Goal: Task Accomplishment & Management: Use online tool/utility

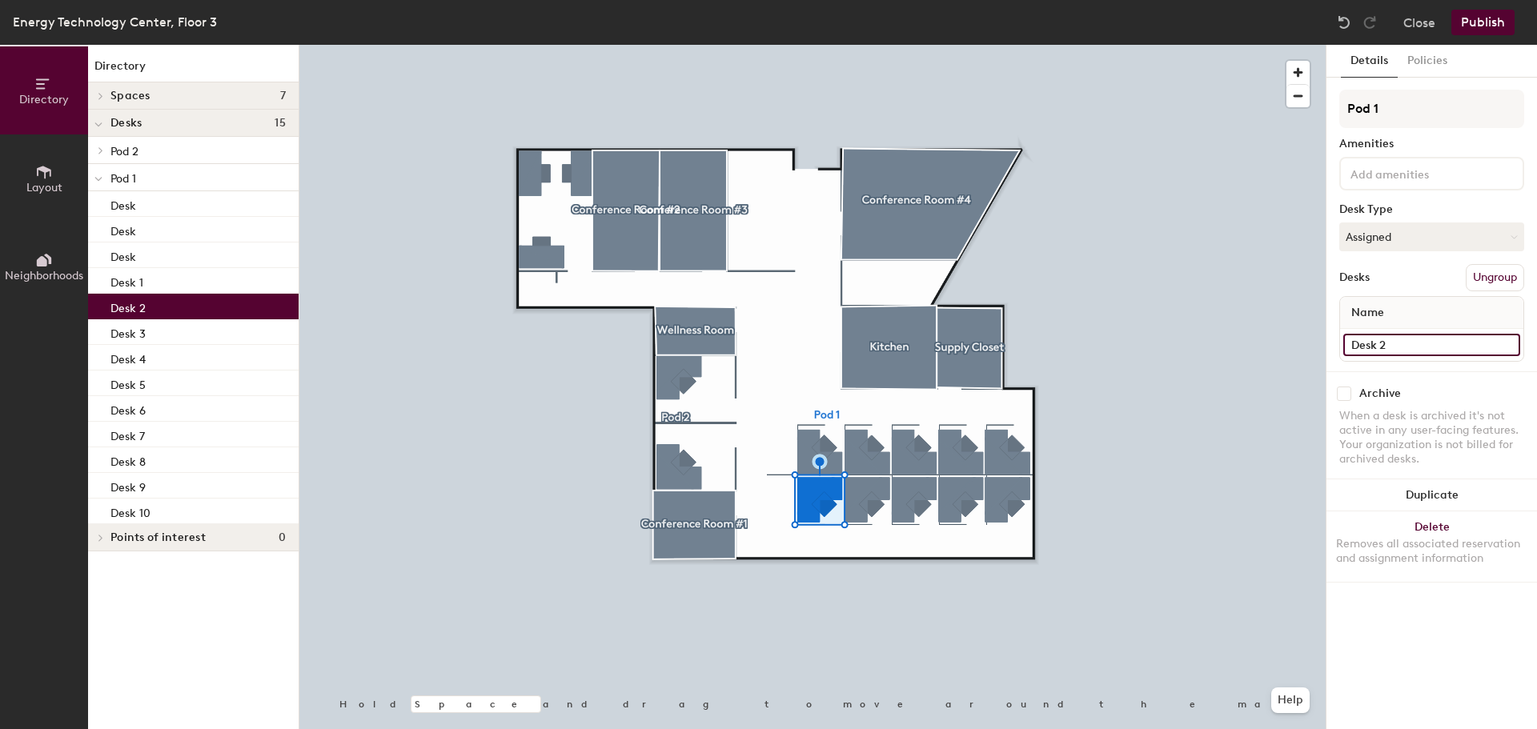
click at [1396, 341] on input "Desk 2" at bounding box center [1431, 345] width 177 height 22
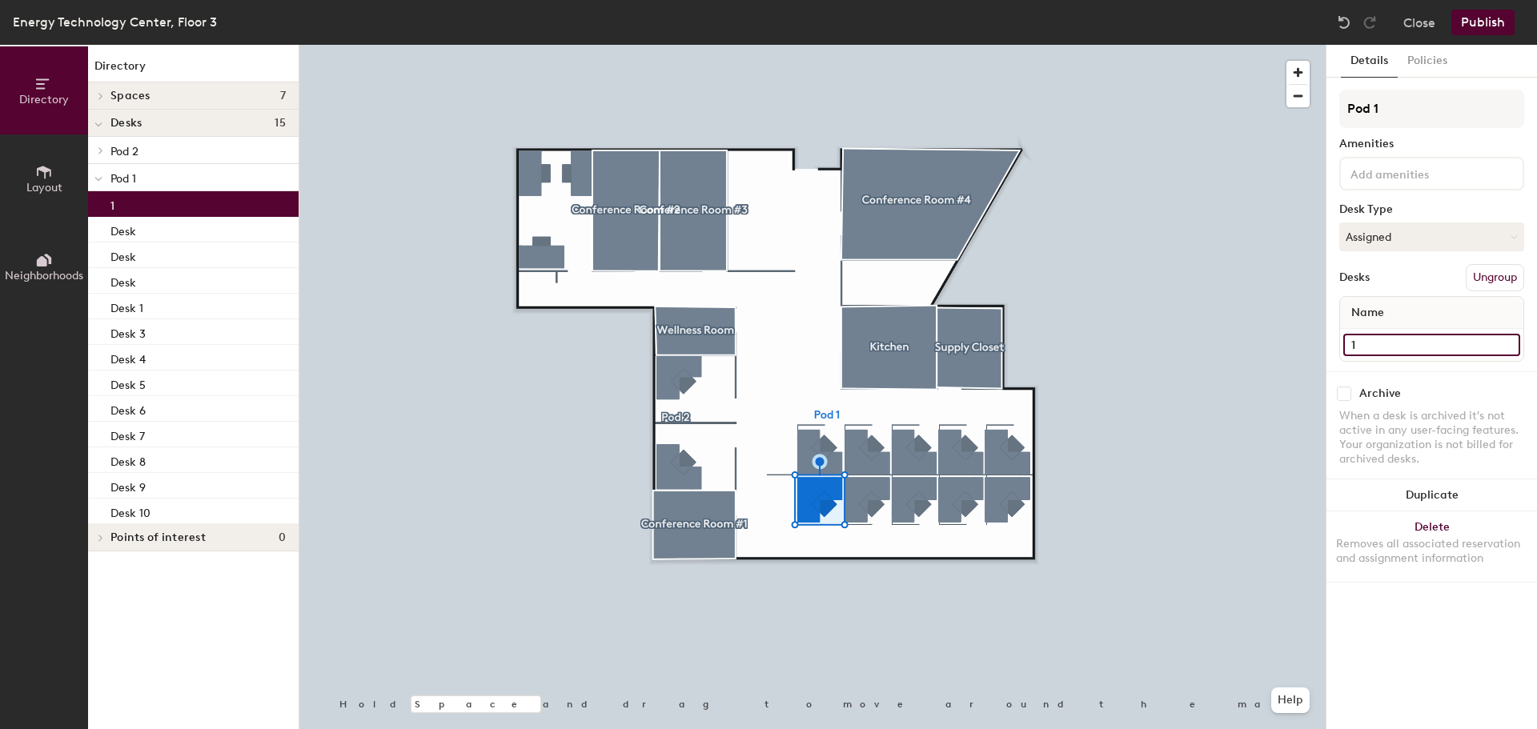
type input "1"
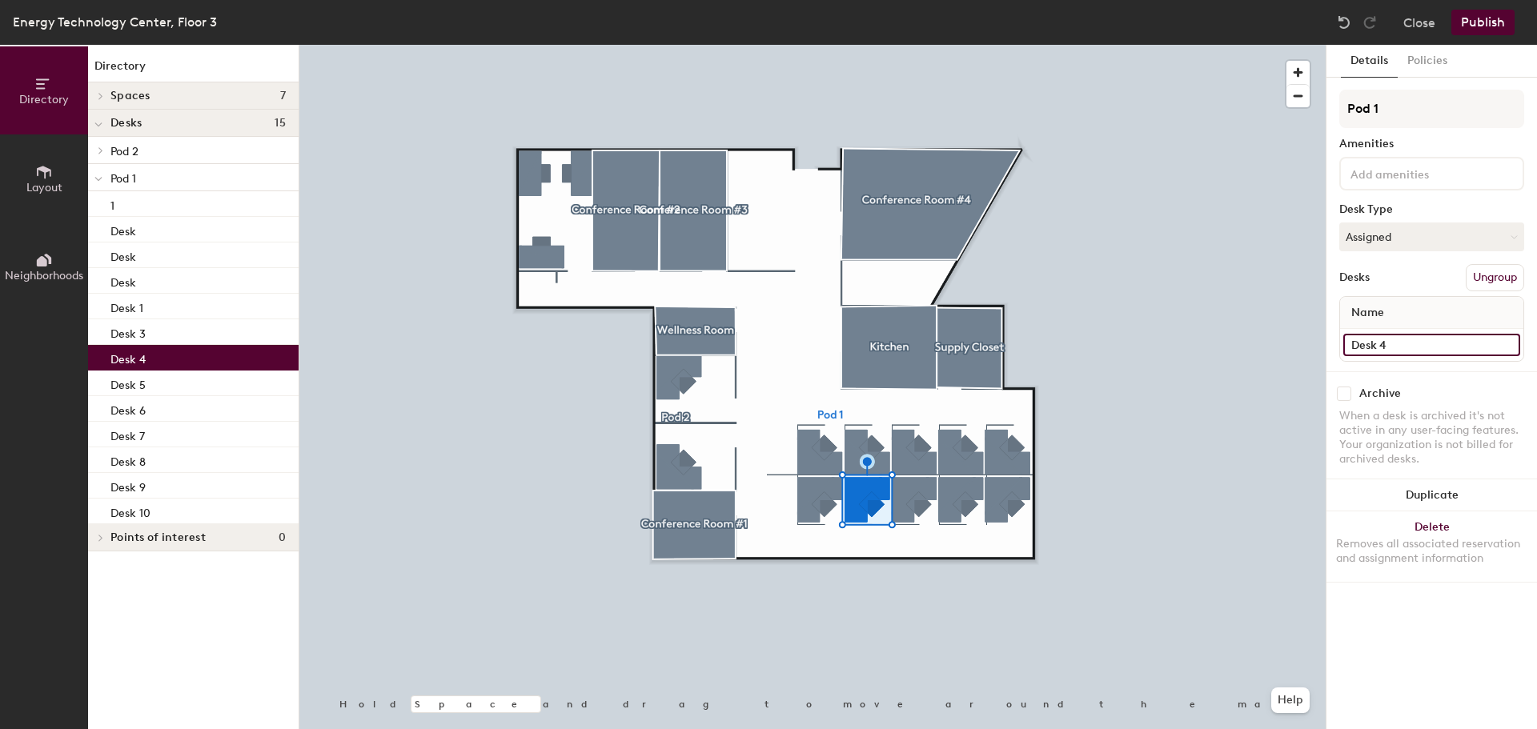
click at [1460, 344] on input "Desk 4" at bounding box center [1431, 345] width 177 height 22
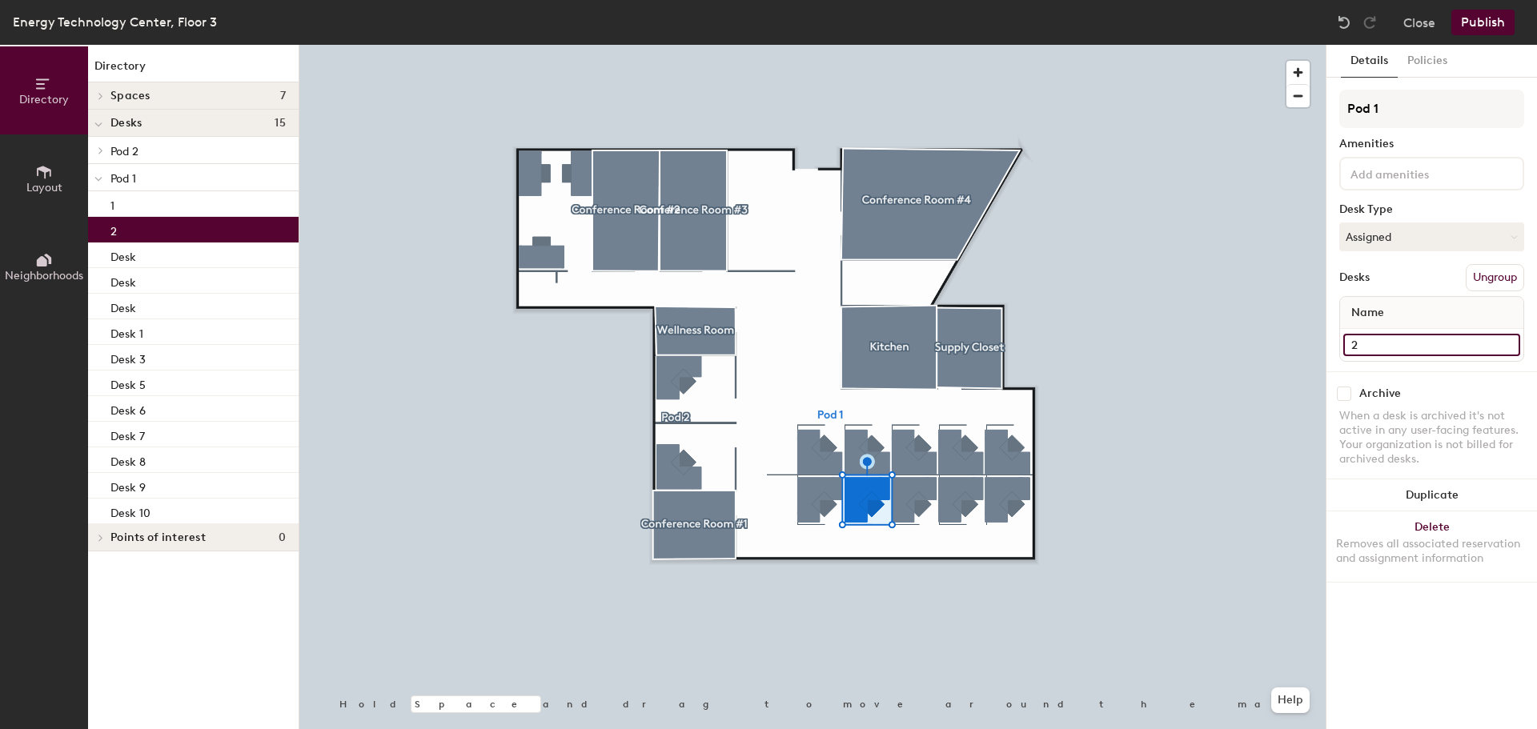
type input "2"
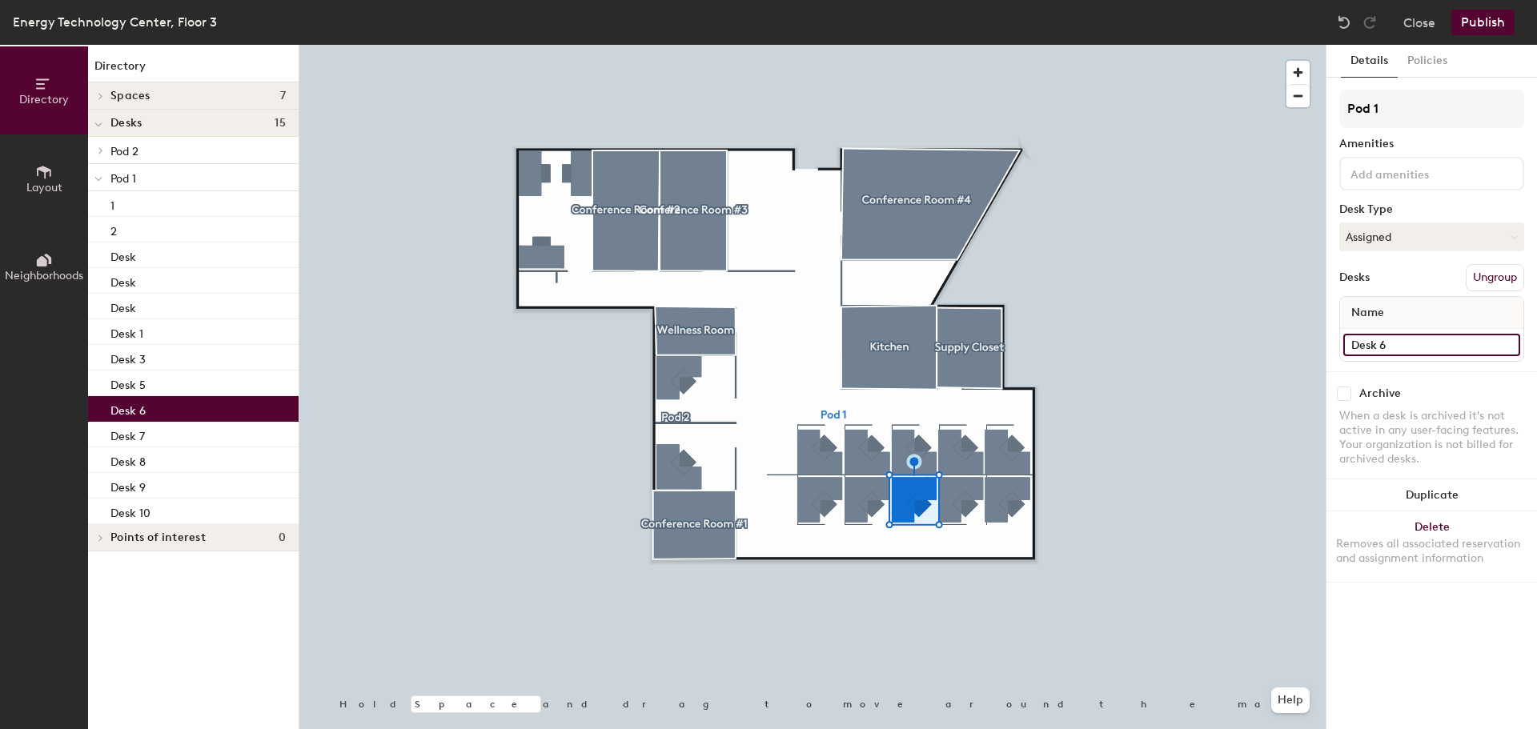
click at [1407, 341] on input "Desk 6" at bounding box center [1431, 345] width 177 height 22
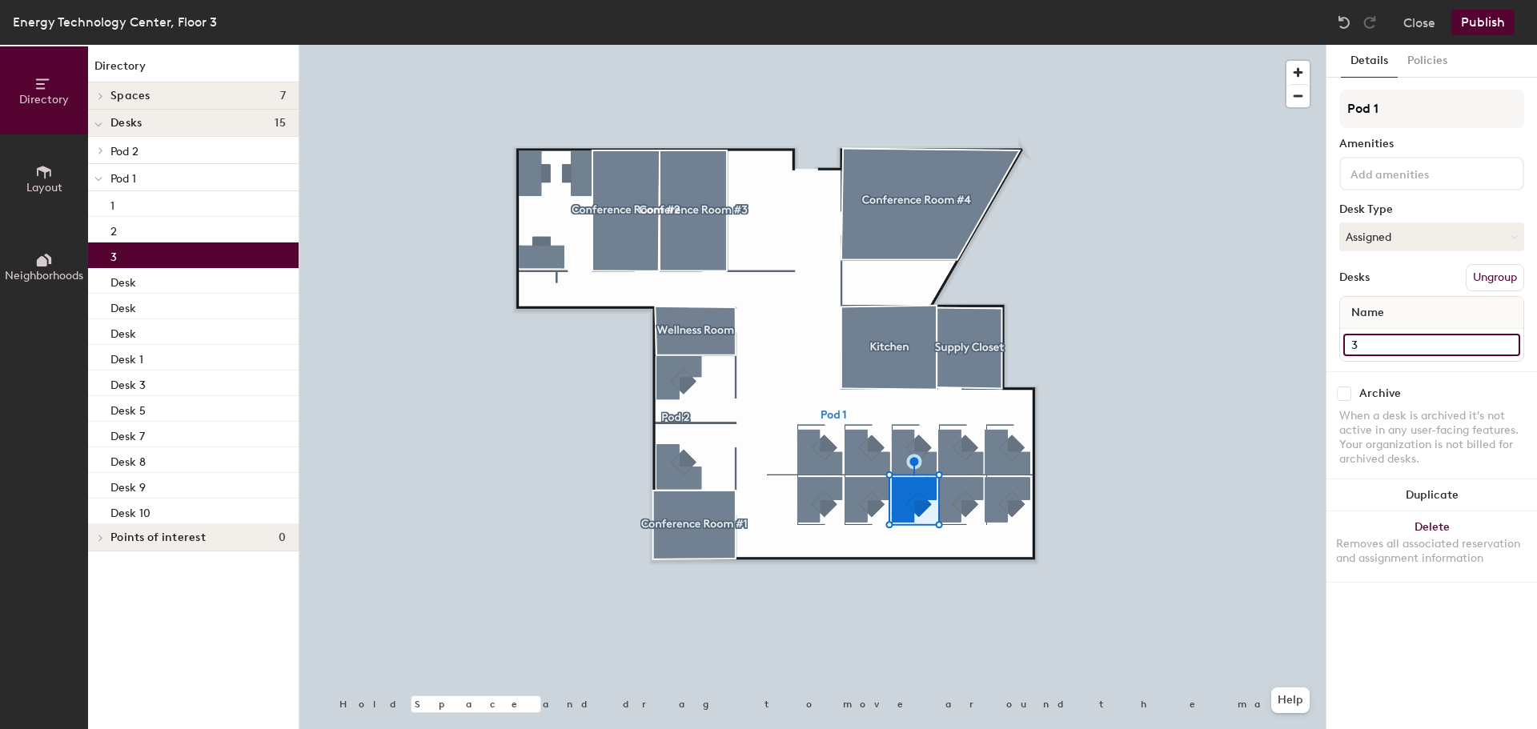
type input "3"
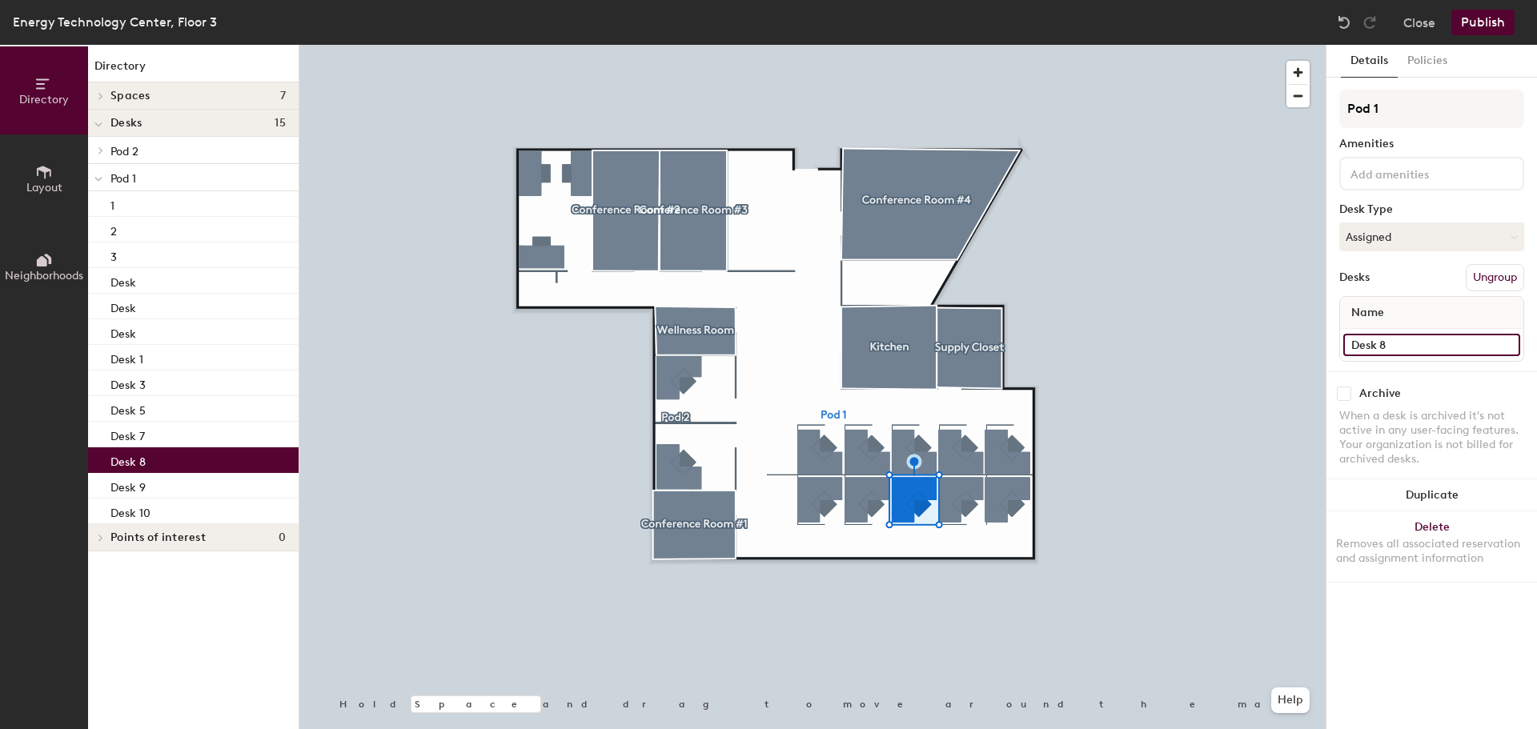
click at [1452, 341] on input "Desk 8" at bounding box center [1431, 345] width 177 height 22
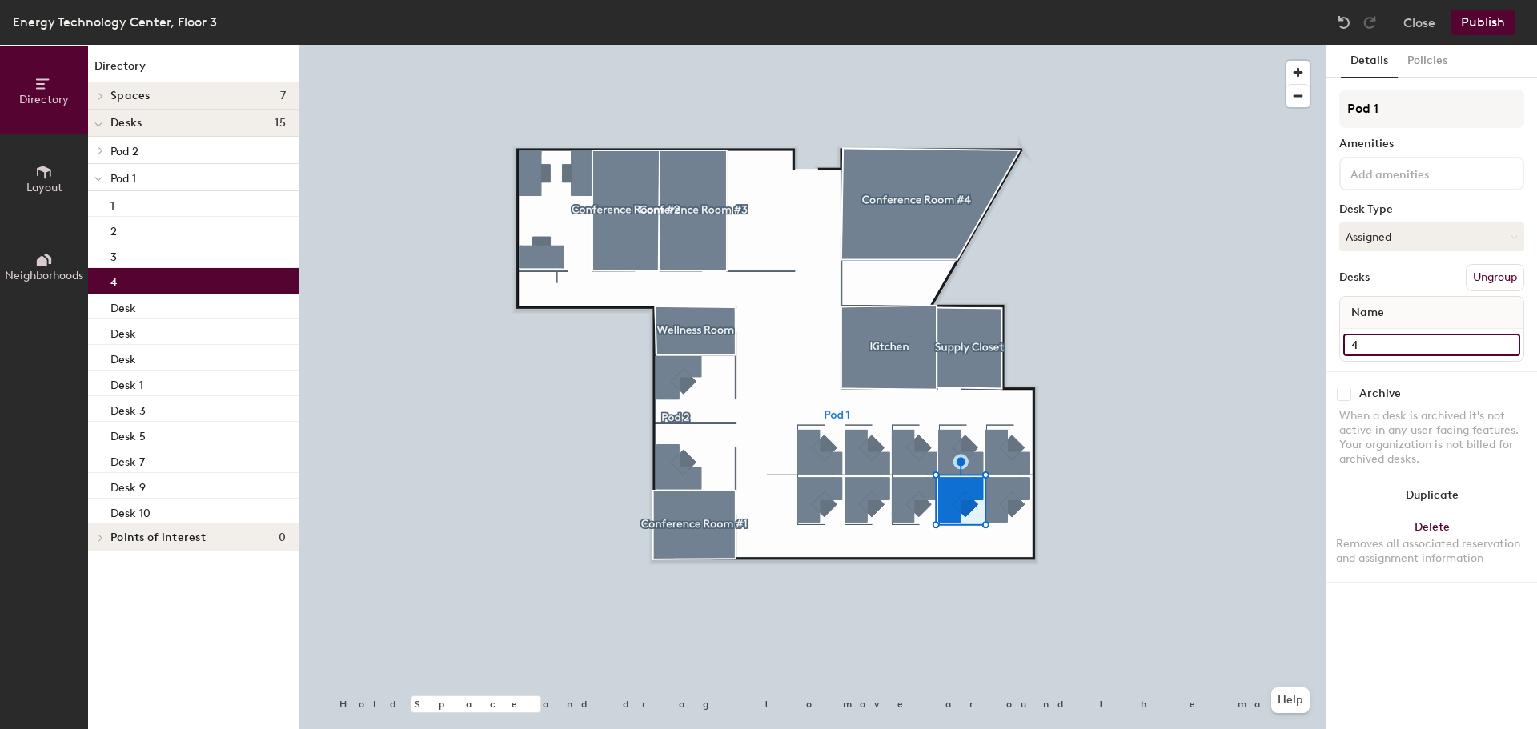
type input "4"
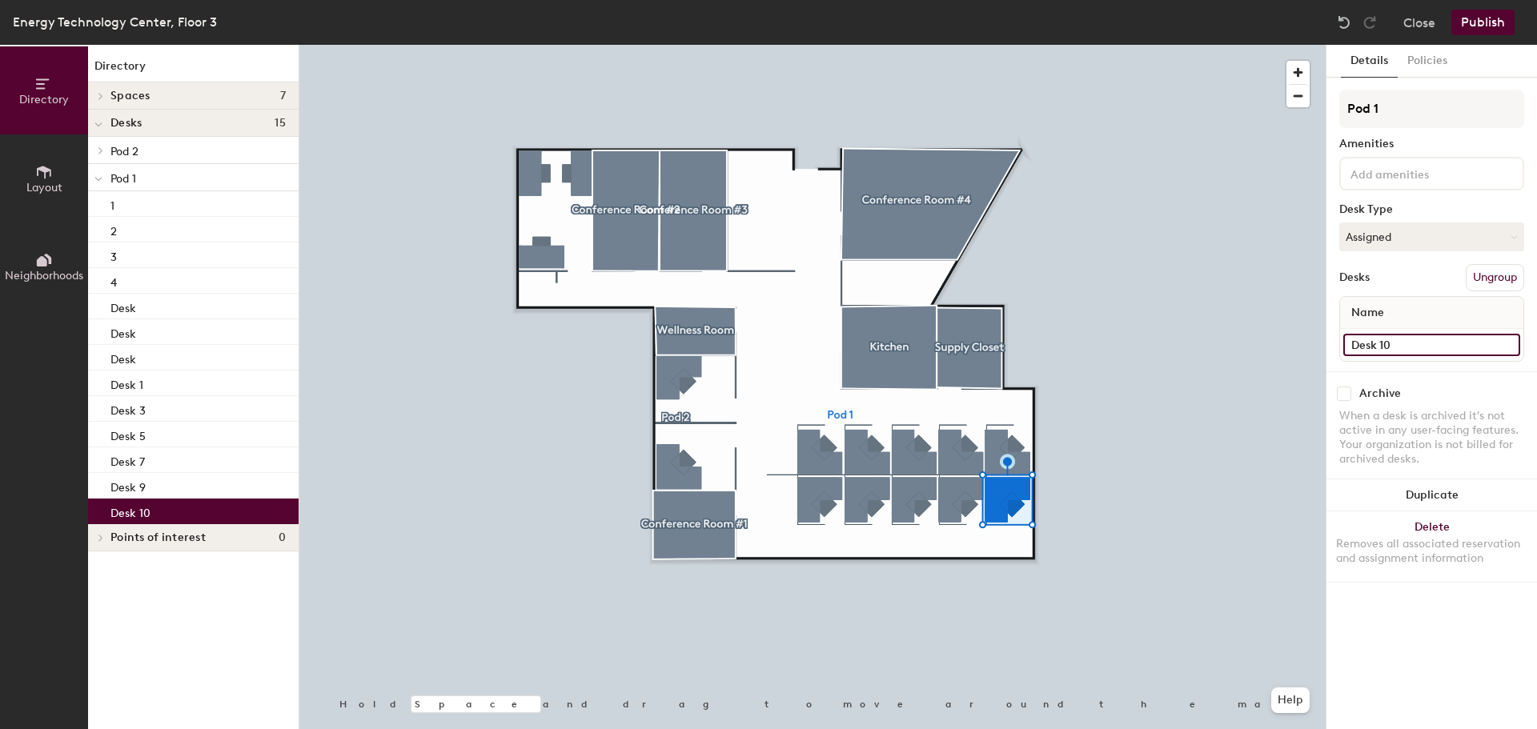
click at [1394, 342] on input "Desk 10" at bounding box center [1431, 345] width 177 height 22
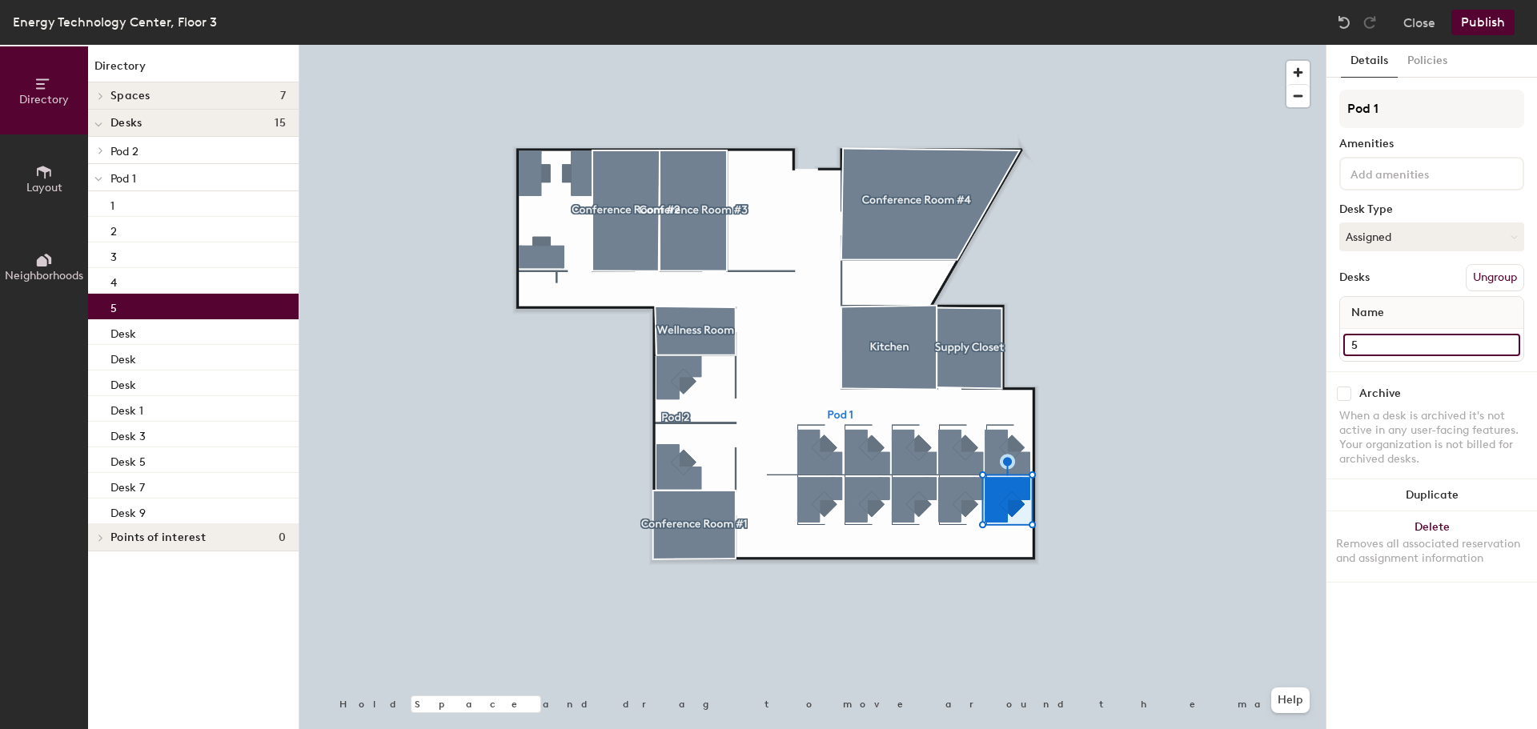
type input "5"
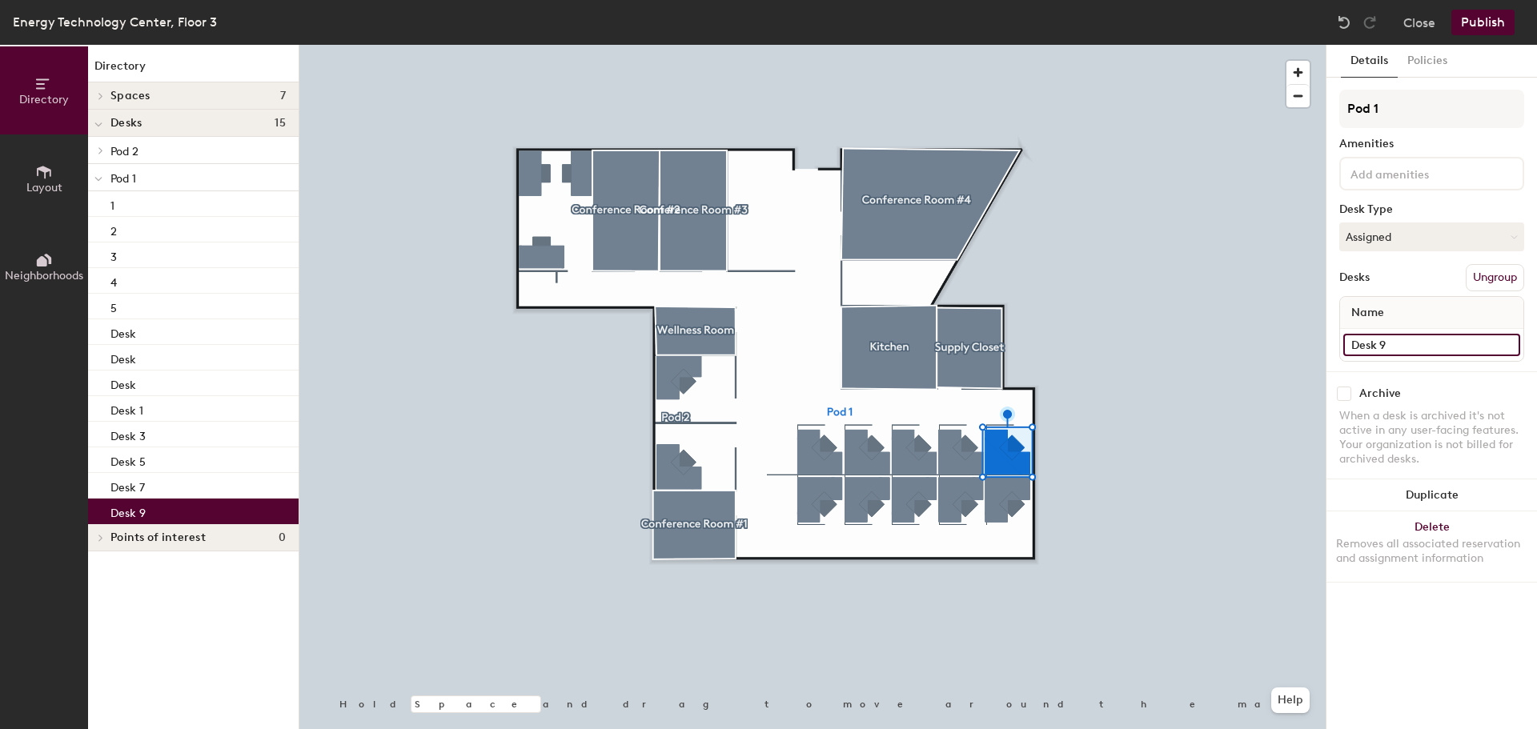
click at [1417, 344] on input "Desk 9" at bounding box center [1431, 345] width 177 height 22
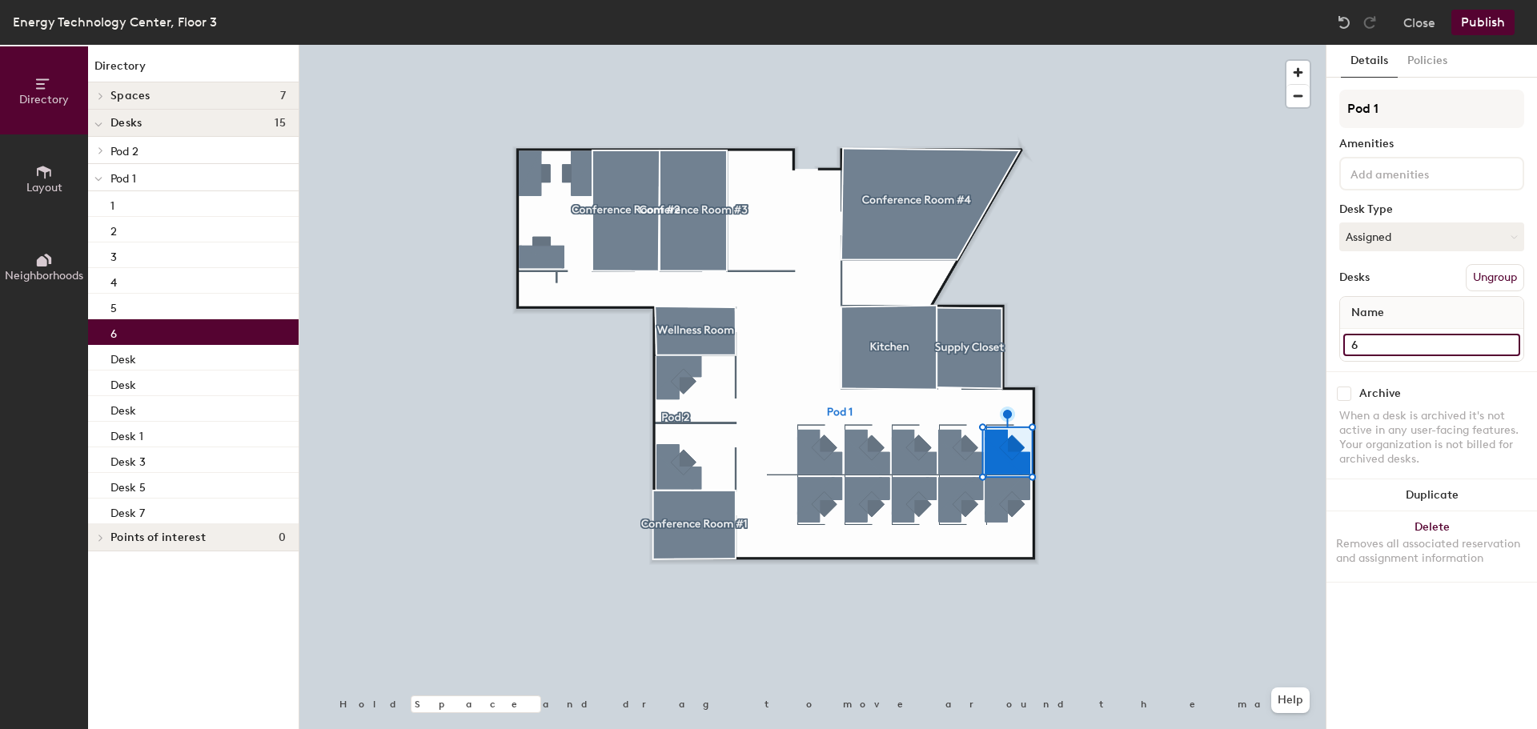
type input "6"
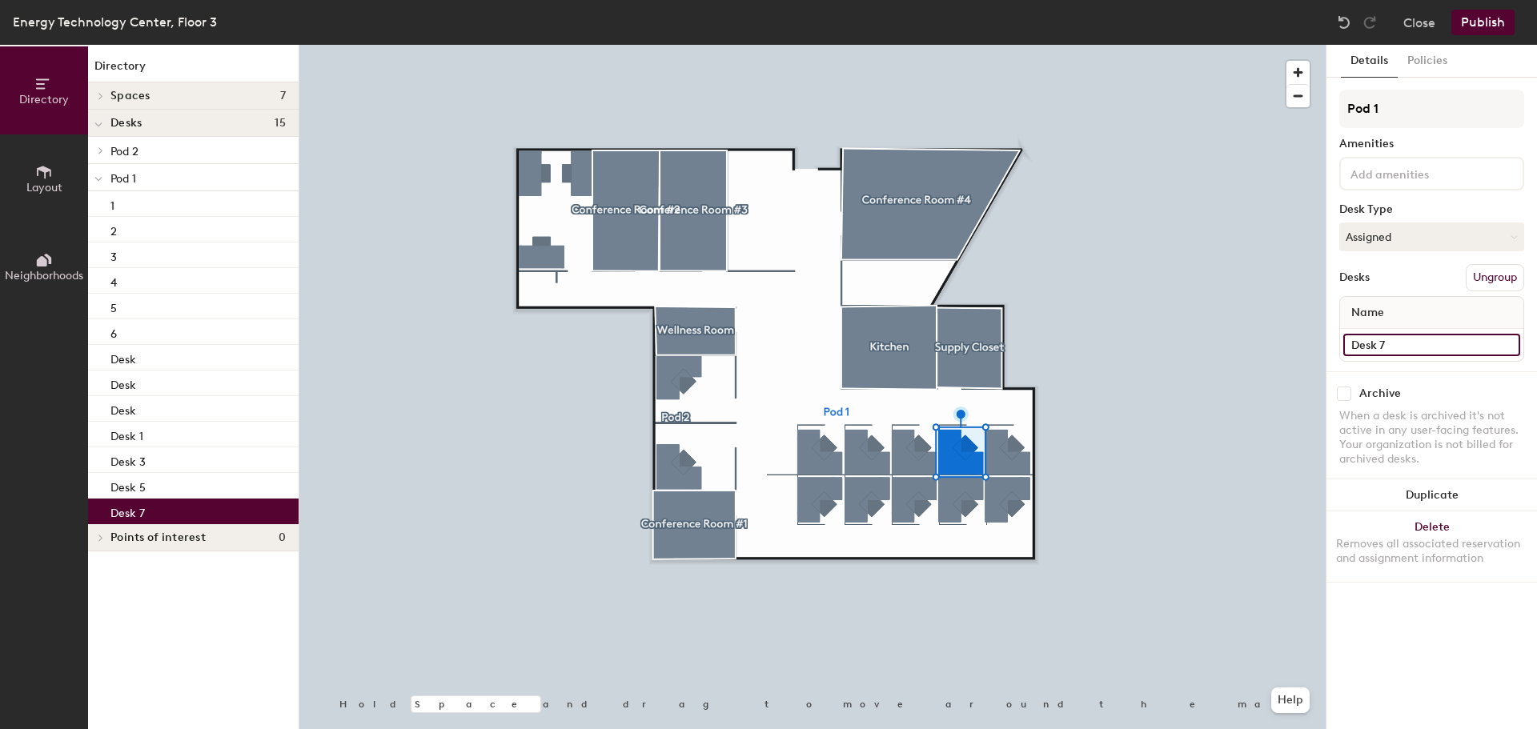
click at [1403, 343] on input "Desk 7" at bounding box center [1431, 345] width 177 height 22
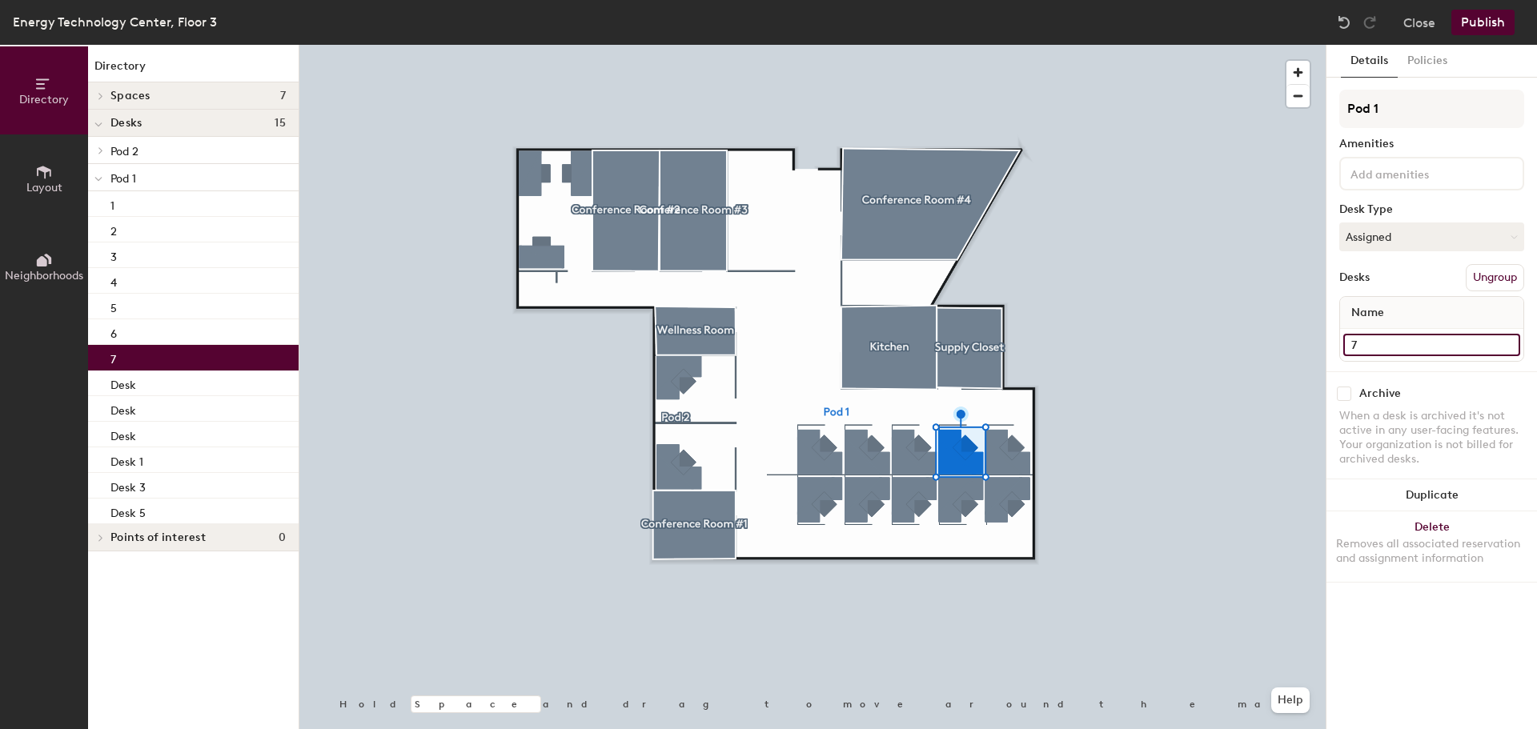
type input "7"
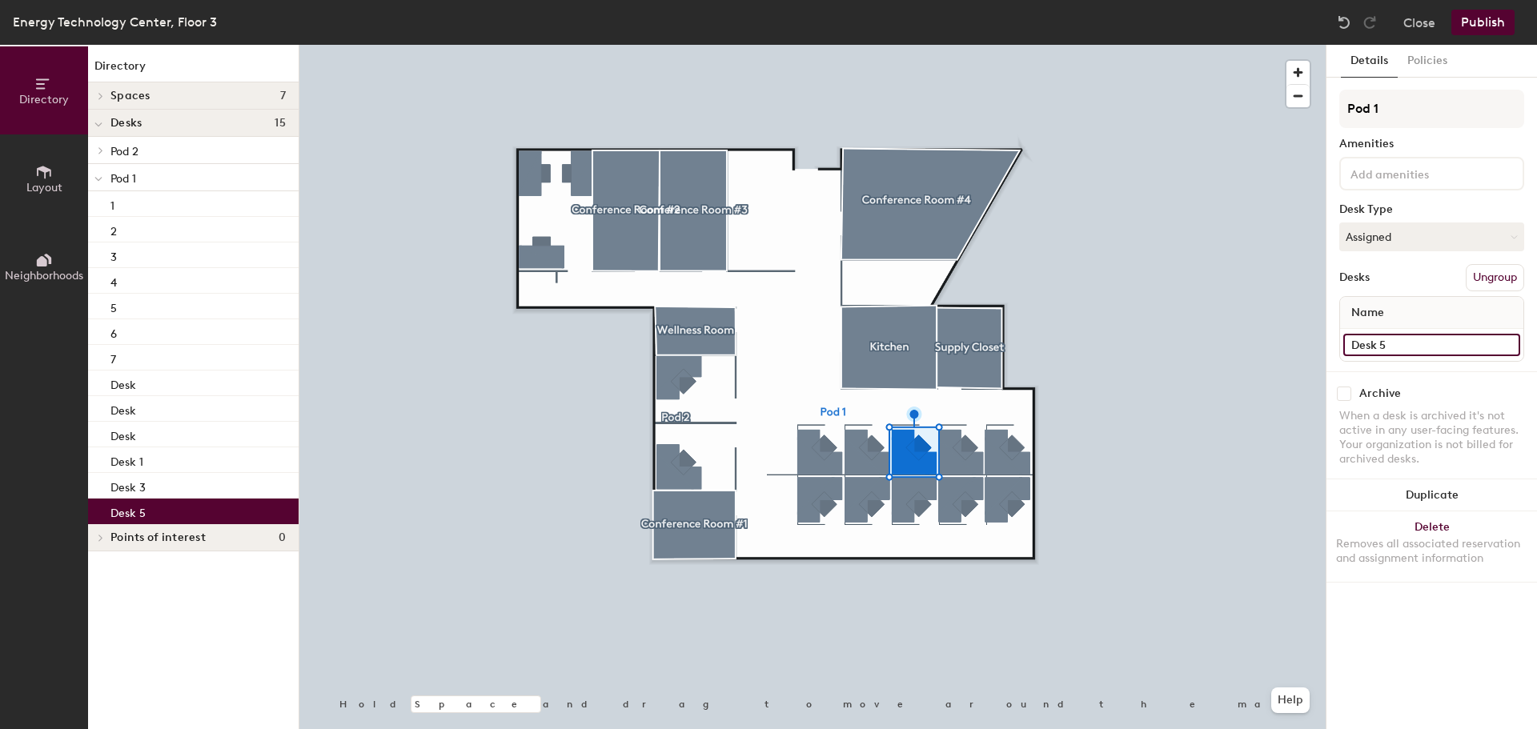
click at [1428, 352] on input "Desk 5" at bounding box center [1431, 345] width 177 height 22
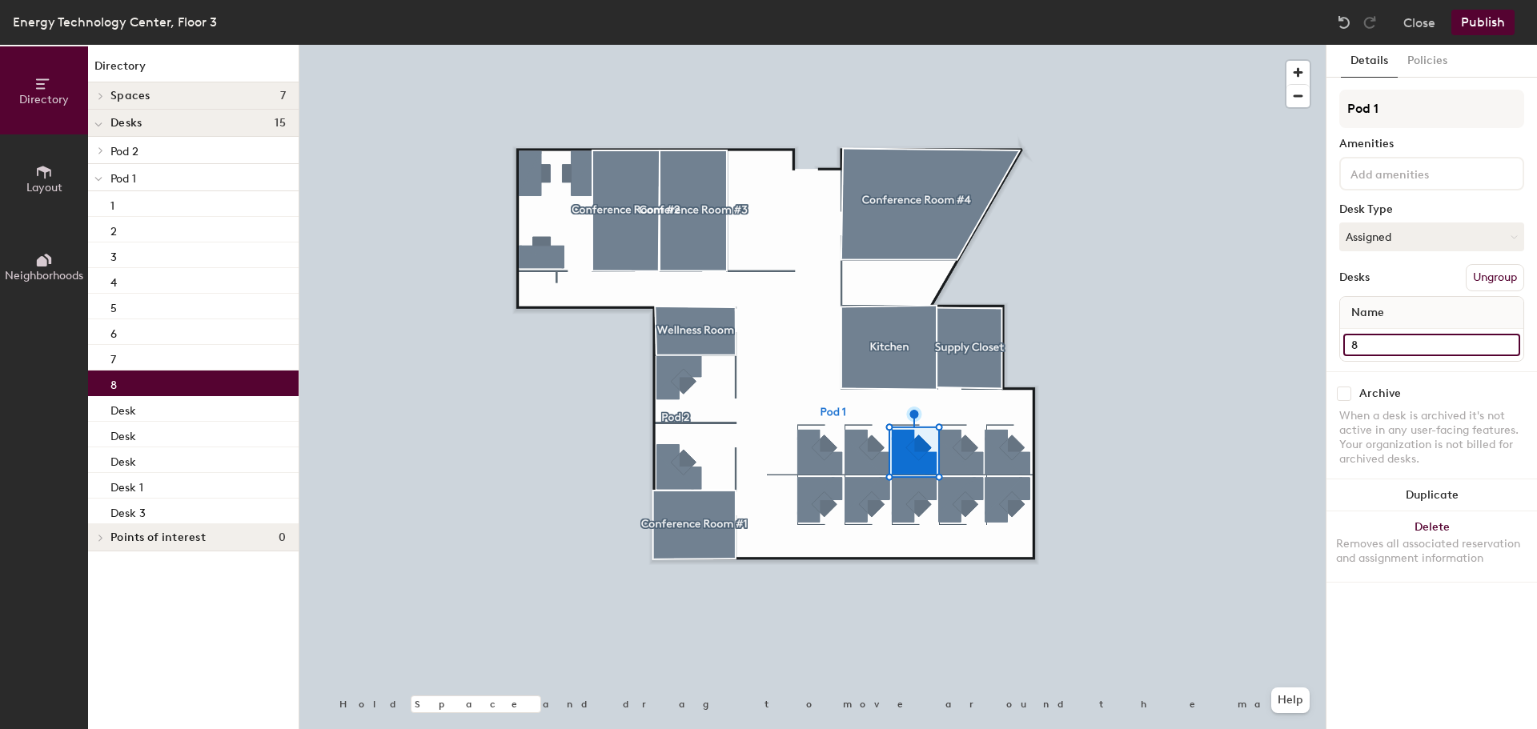
type input "8"
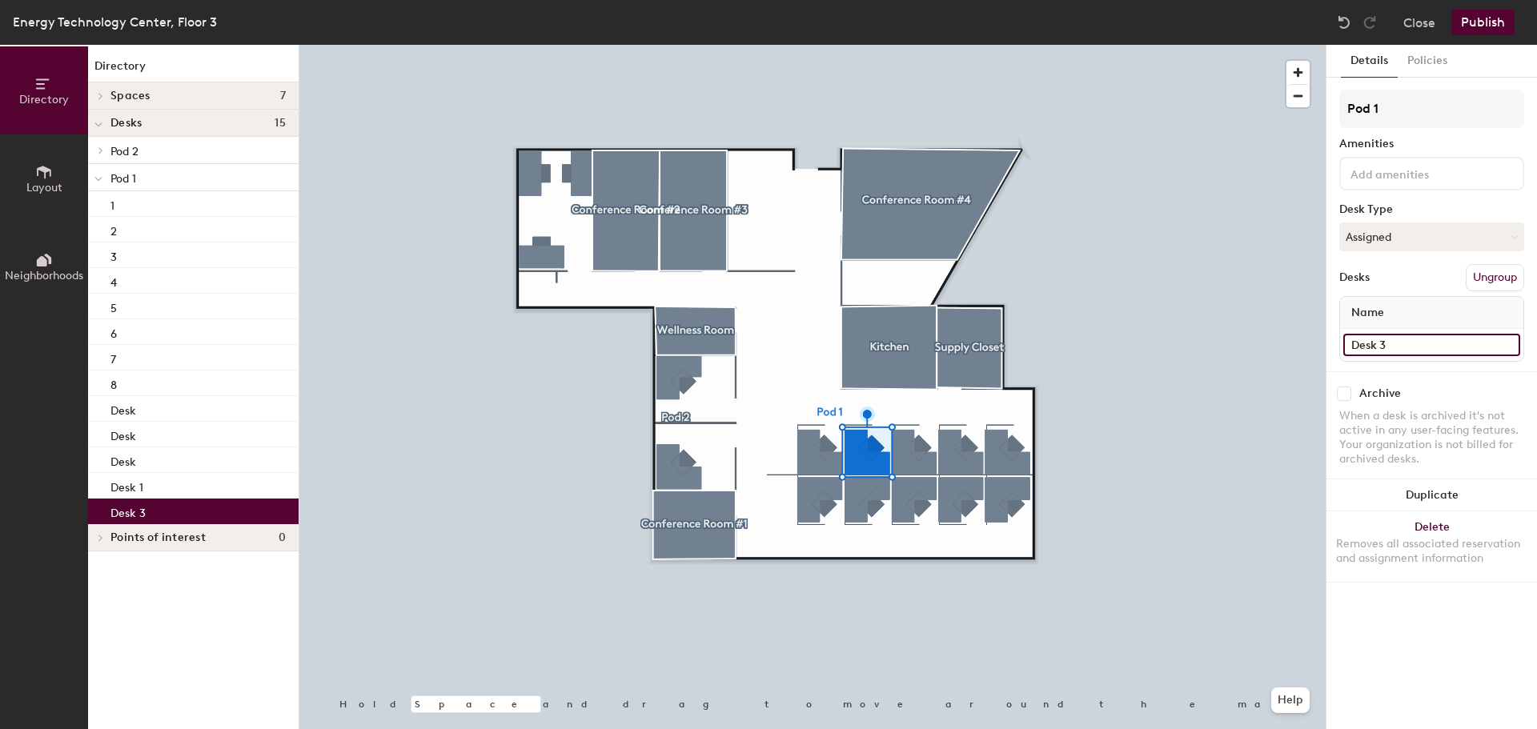
click at [1422, 353] on input "Desk 3" at bounding box center [1431, 345] width 177 height 22
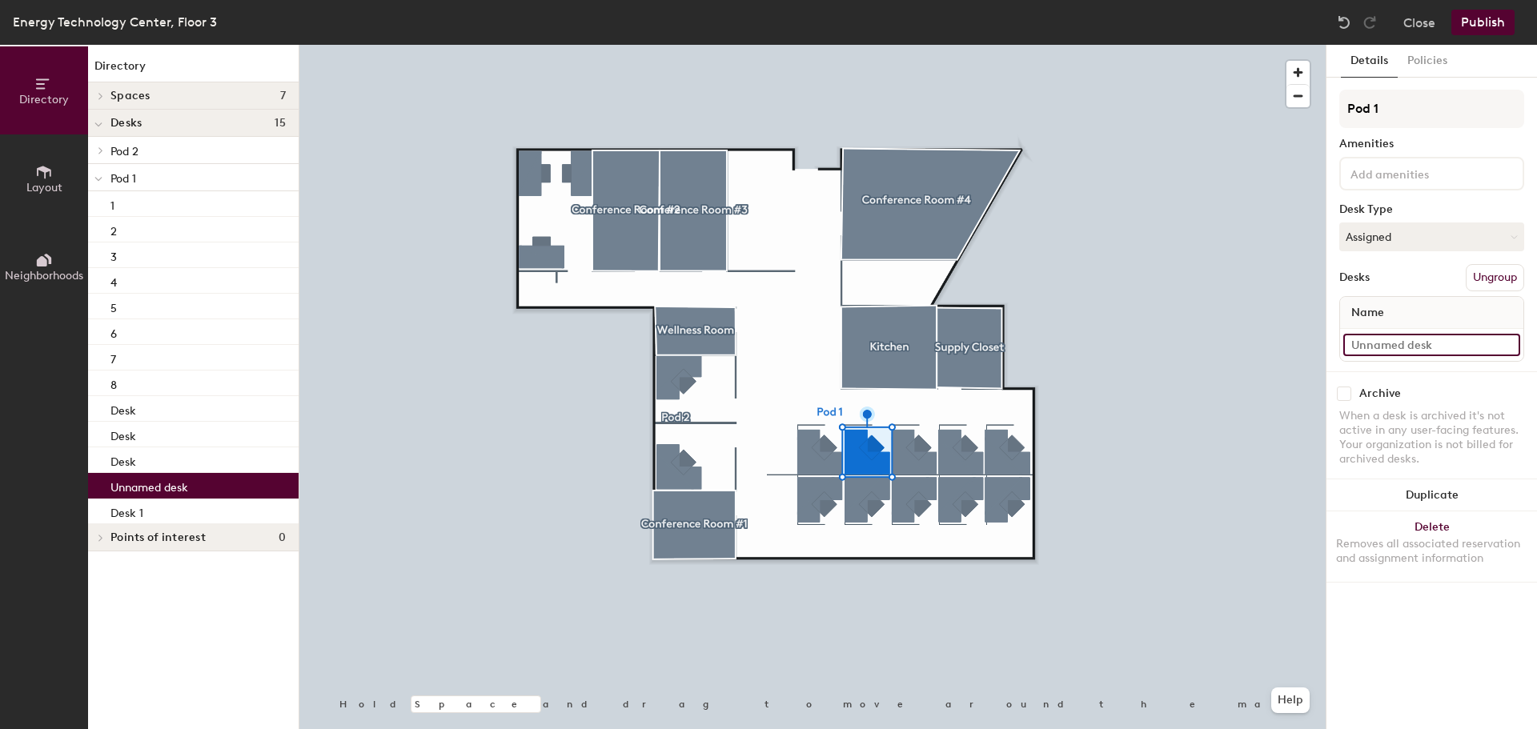
type input "+"
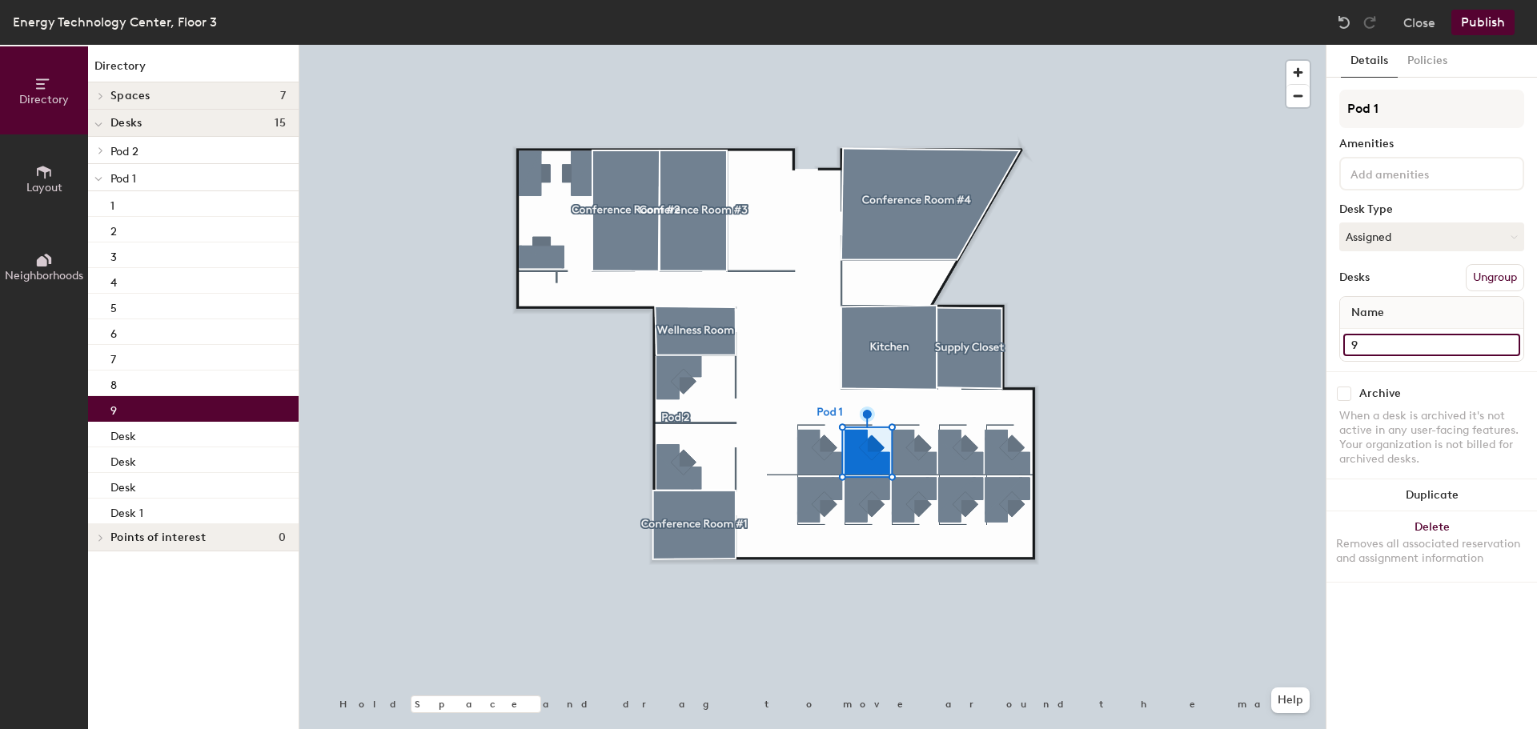
type input "9"
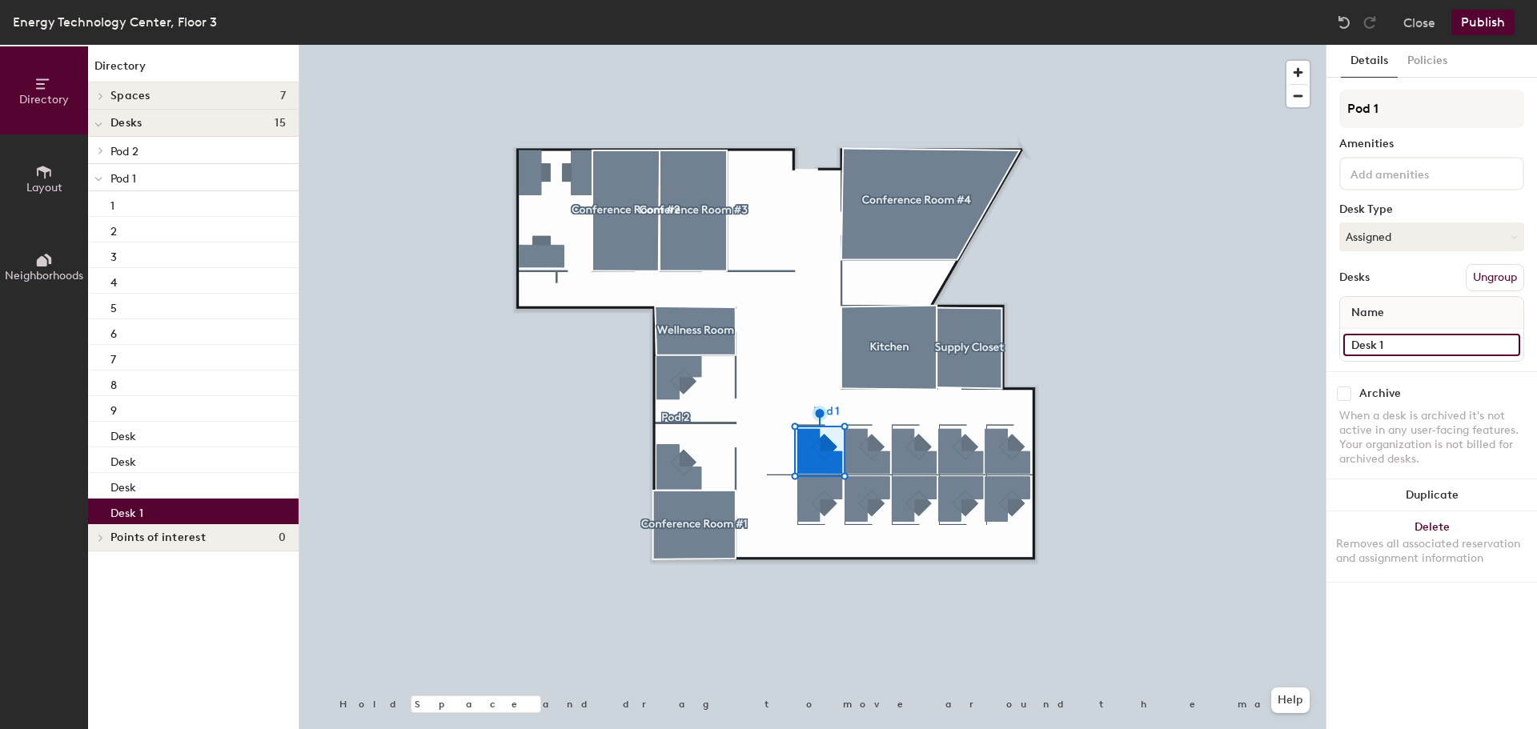
click at [1419, 338] on input "Desk 1" at bounding box center [1431, 345] width 177 height 22
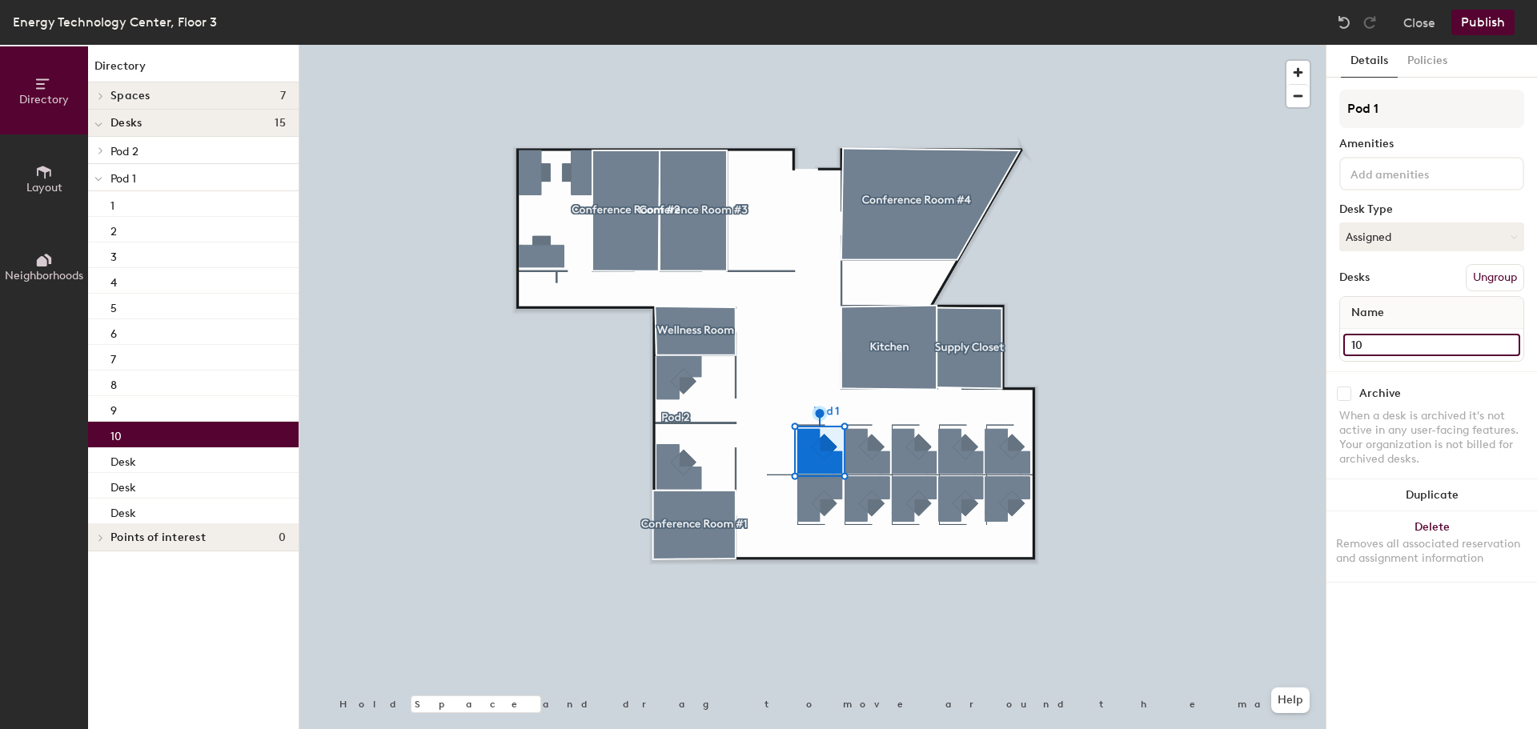
type input "10"
click at [1098, 45] on div at bounding box center [812, 45] width 1026 height 0
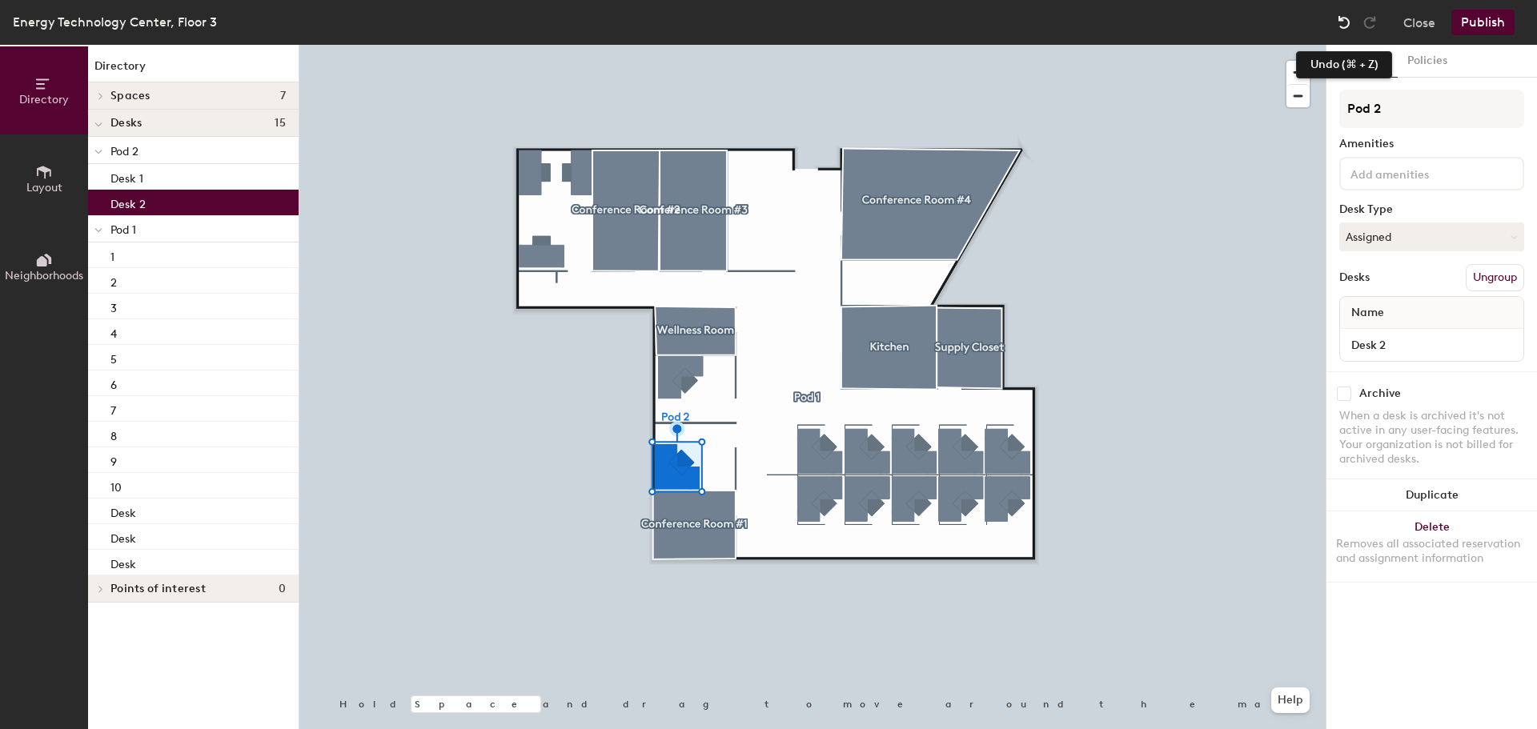
click at [1339, 26] on img at bounding box center [1344, 22] width 16 height 16
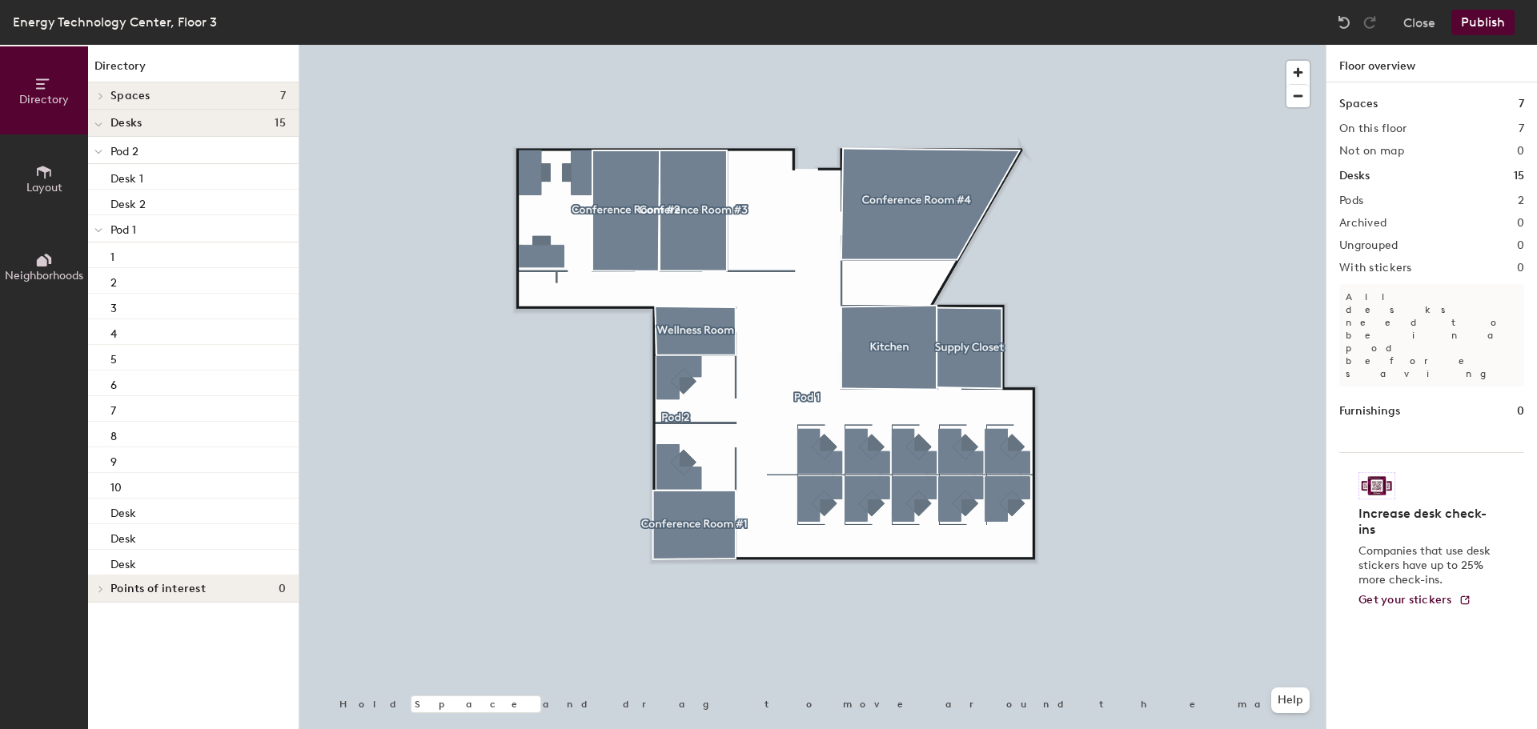
click at [1468, 19] on button "Publish" at bounding box center [1483, 23] width 63 height 26
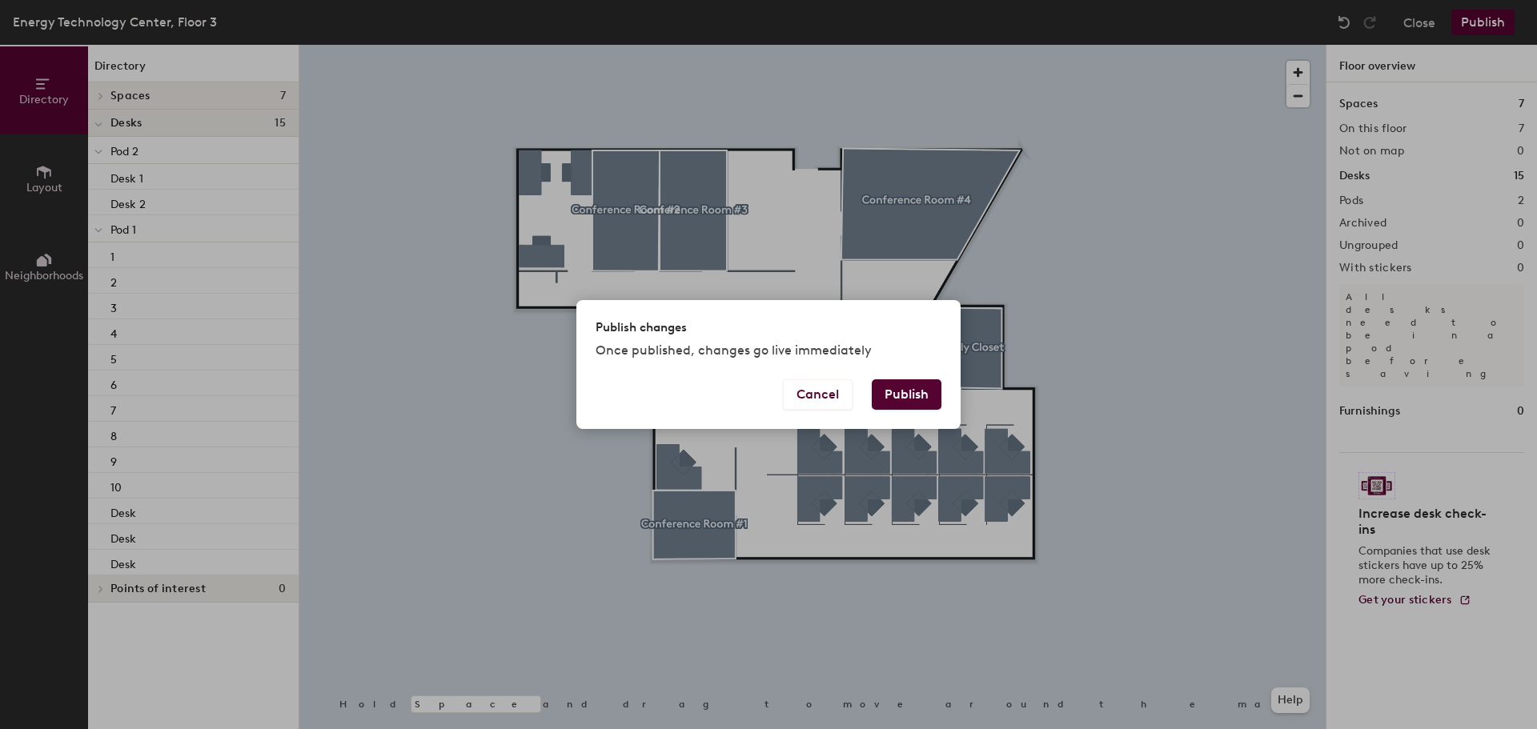
click at [920, 393] on button "Publish" at bounding box center [907, 394] width 70 height 30
